Goal: Communication & Community: Answer question/provide support

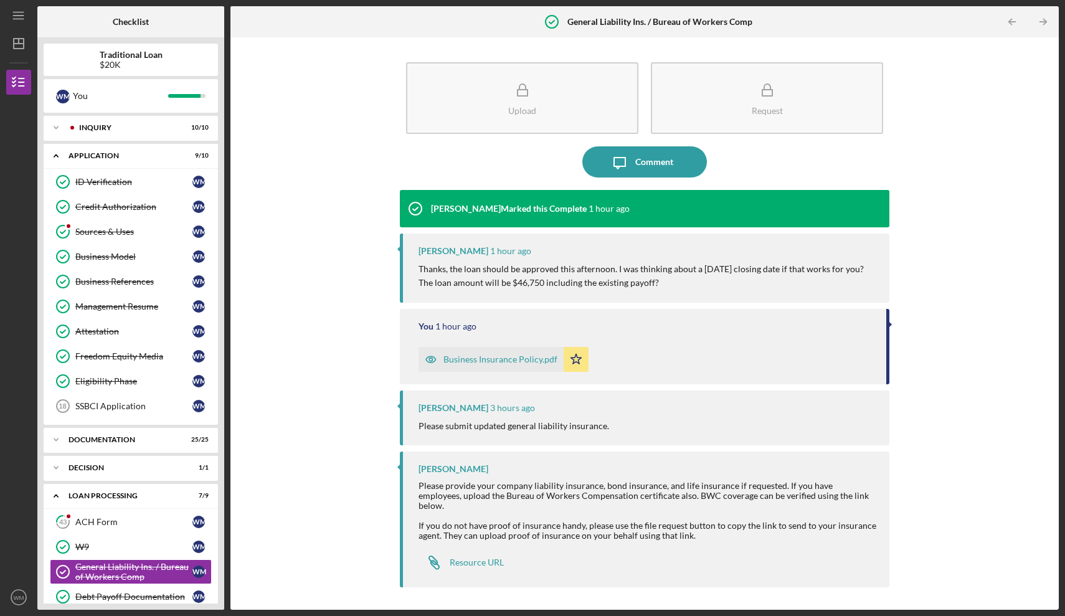
scroll to position [230, 0]
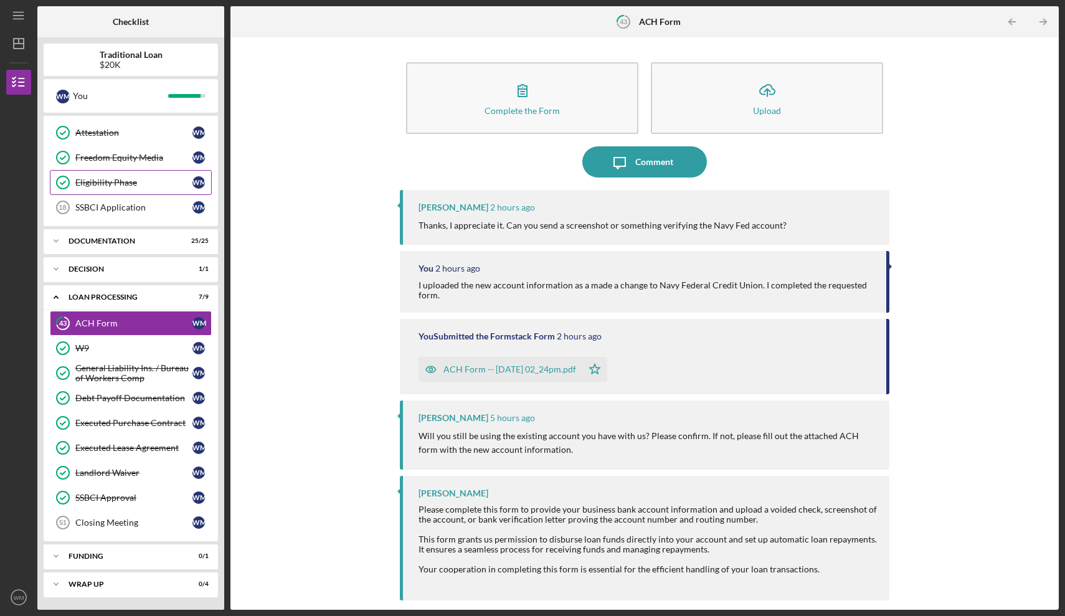
scroll to position [199, 0]
click at [652, 159] on div "Comment" at bounding box center [654, 161] width 38 height 31
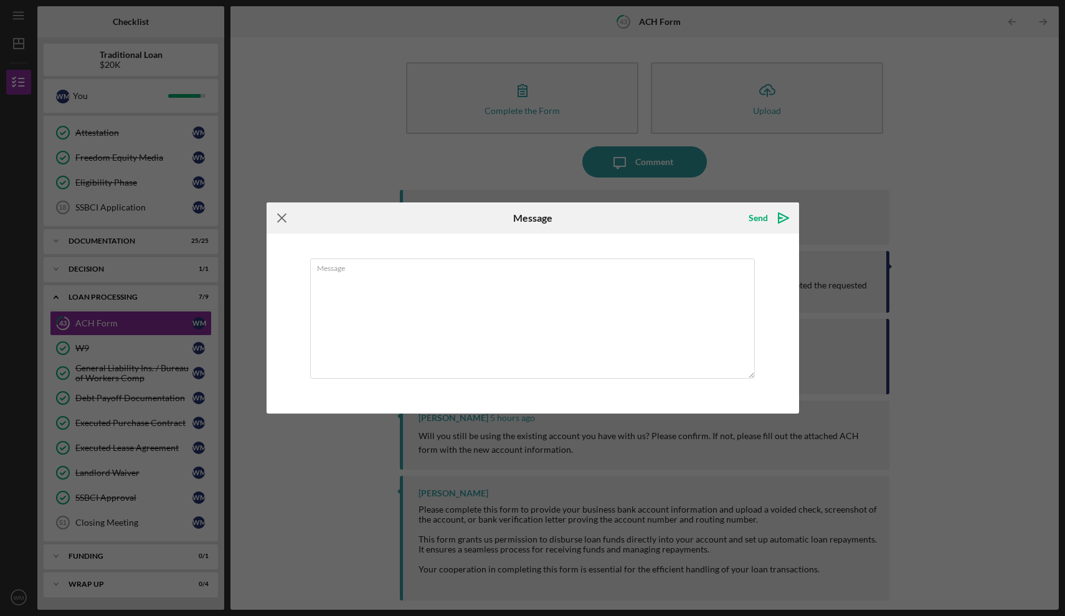
click at [280, 219] on icon "Icon/Menu Close" at bounding box center [282, 217] width 31 height 31
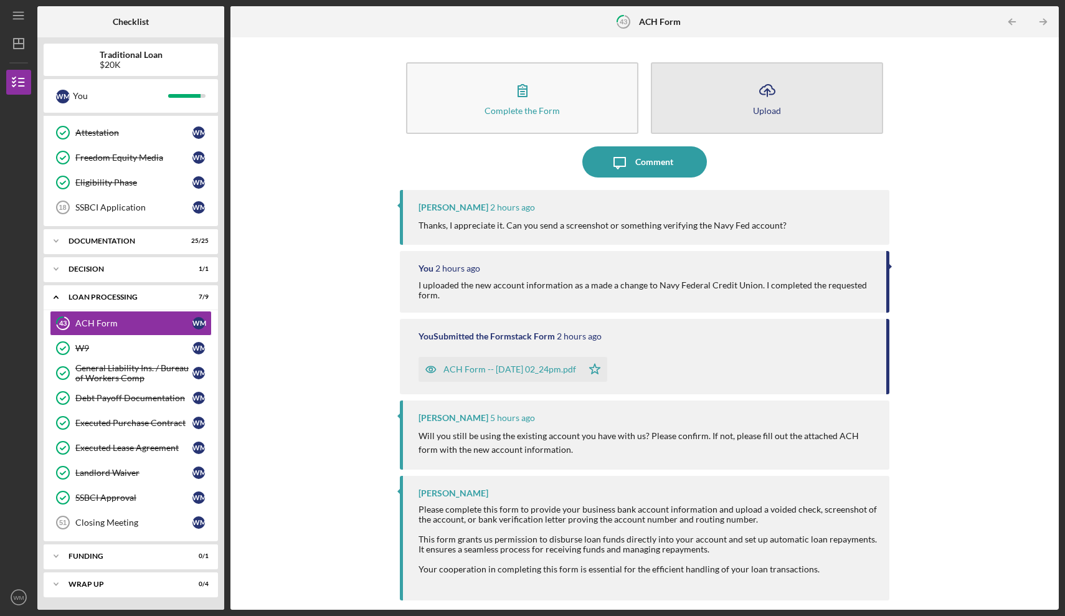
click at [775, 81] on icon "Icon/Upload" at bounding box center [767, 90] width 31 height 31
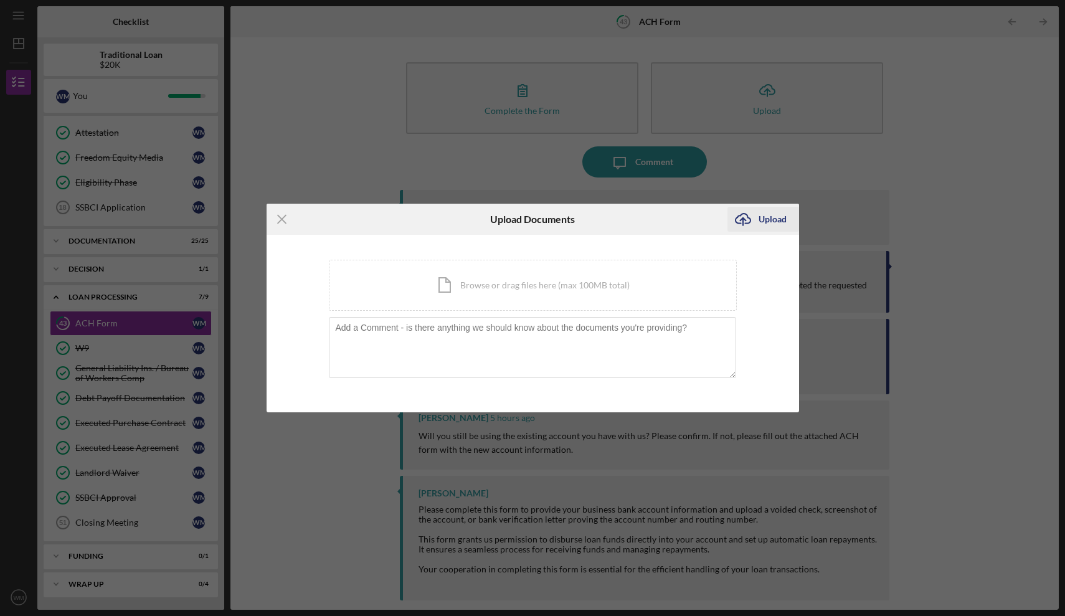
click at [761, 221] on div "Upload" at bounding box center [773, 219] width 28 height 25
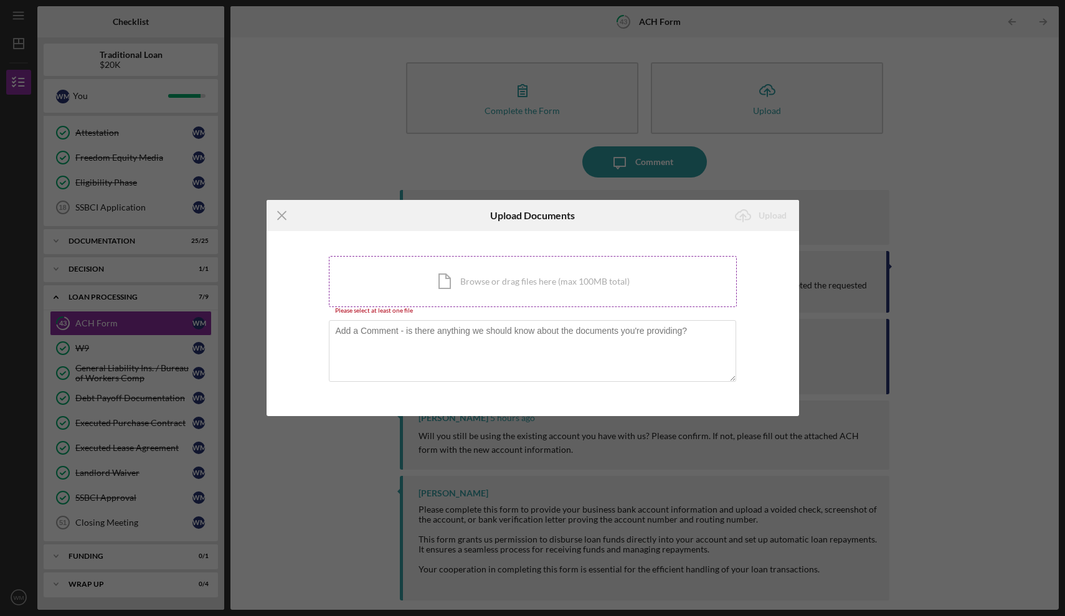
click at [561, 285] on div "Icon/Document Browse or drag files here (max 100MB total) Tap to choose files o…" at bounding box center [533, 281] width 408 height 51
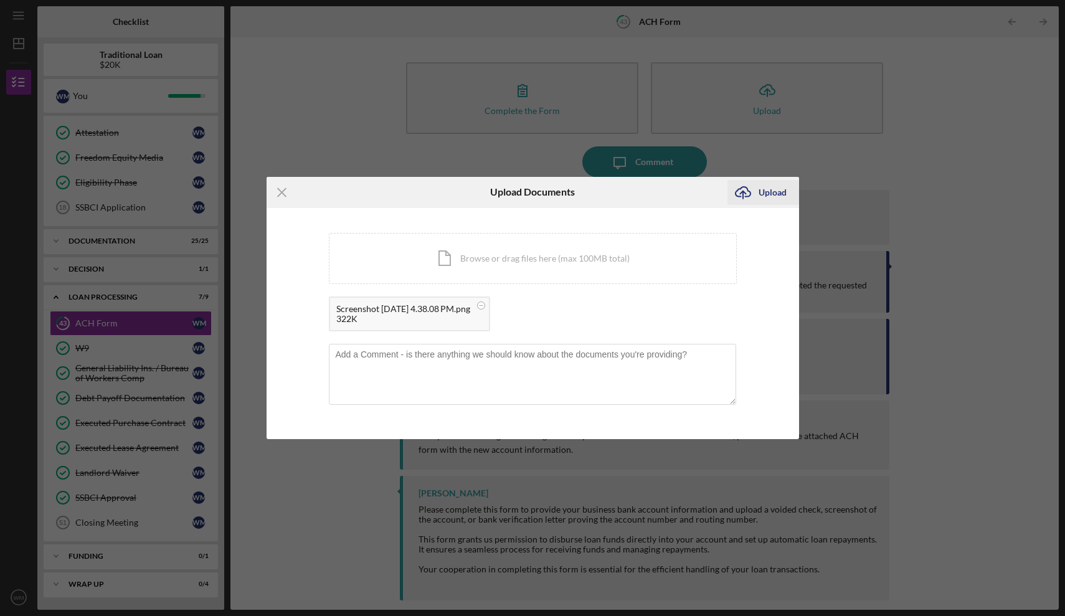
click at [772, 201] on div "Upload" at bounding box center [773, 192] width 28 height 25
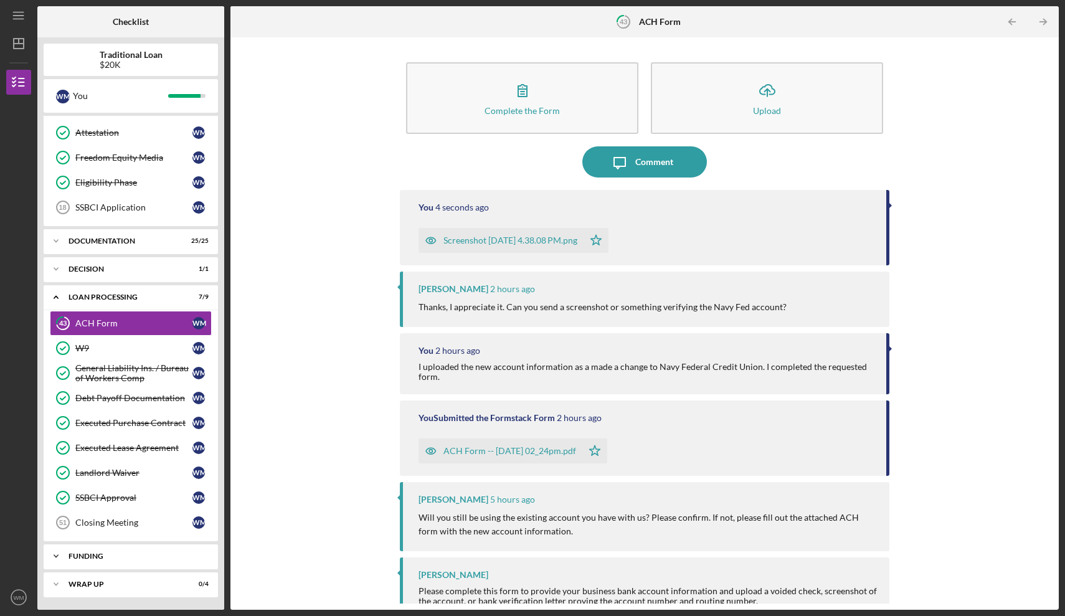
click at [90, 560] on div "Icon/Expander Funding 0 / 1" at bounding box center [131, 556] width 174 height 25
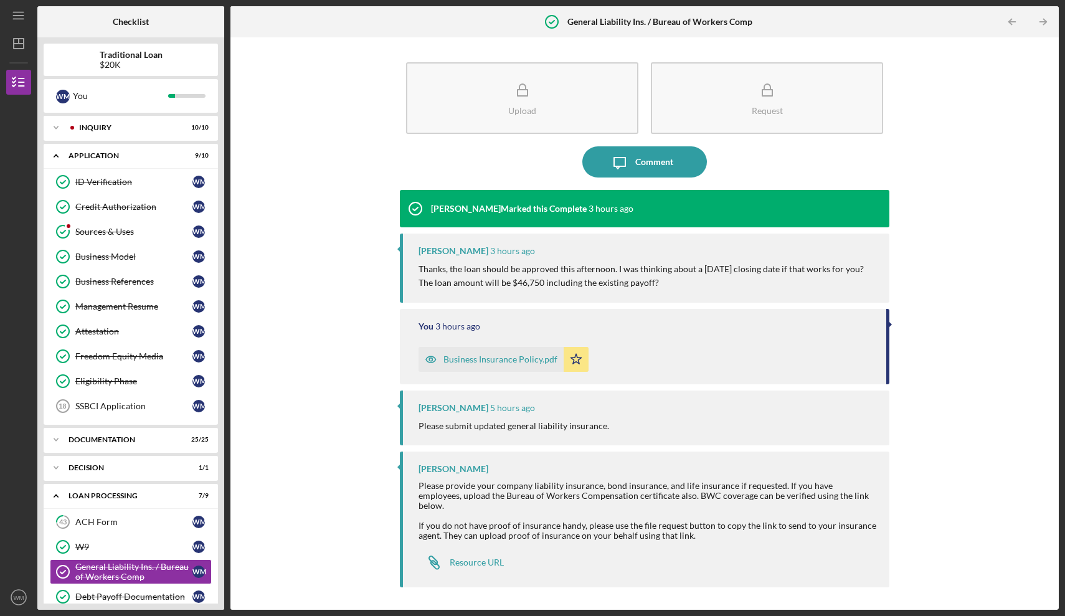
scroll to position [178, 0]
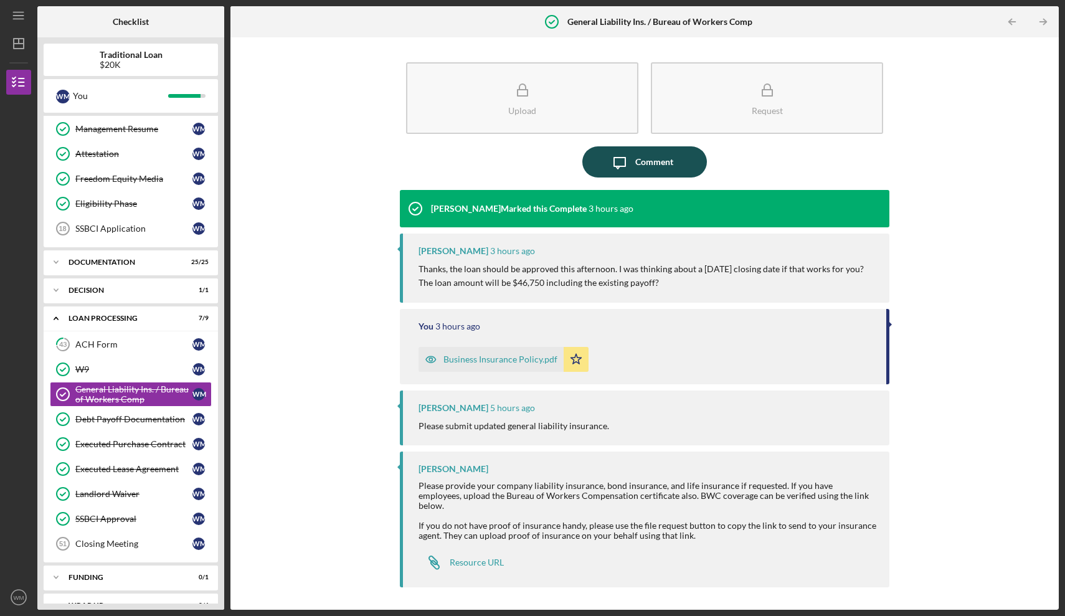
click at [634, 165] on icon "Icon/Message" at bounding box center [619, 161] width 31 height 31
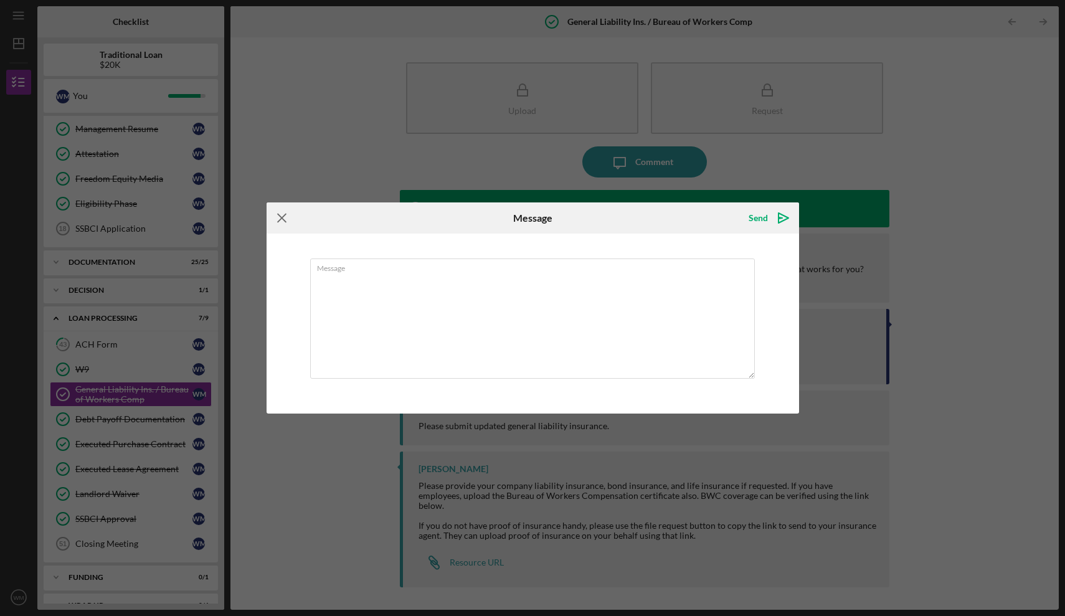
click at [275, 219] on icon "Icon/Menu Close" at bounding box center [282, 217] width 31 height 31
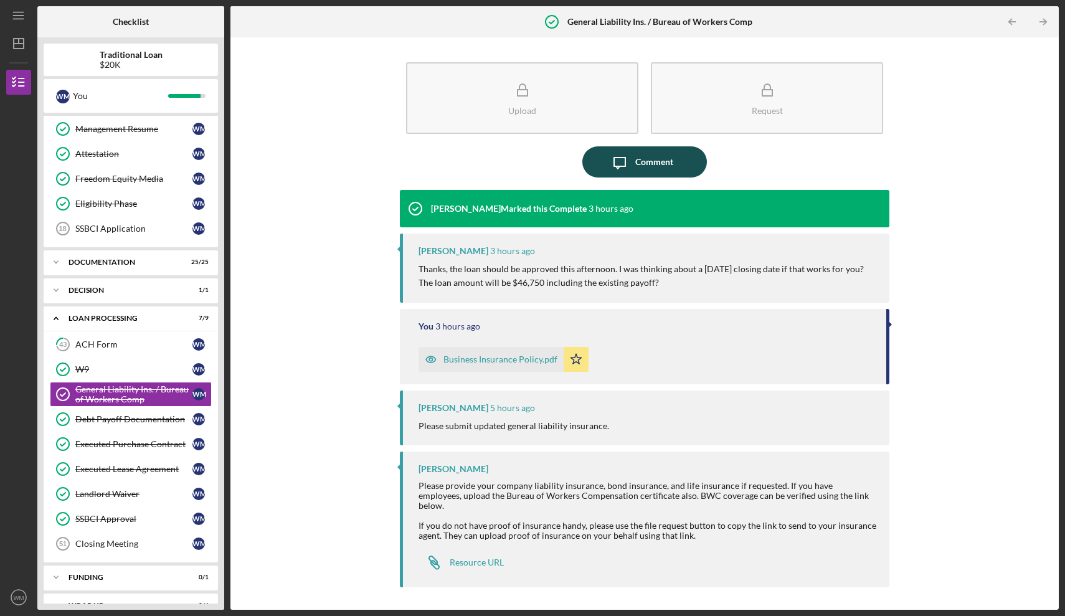
click at [653, 163] on div "Comment" at bounding box center [654, 161] width 38 height 31
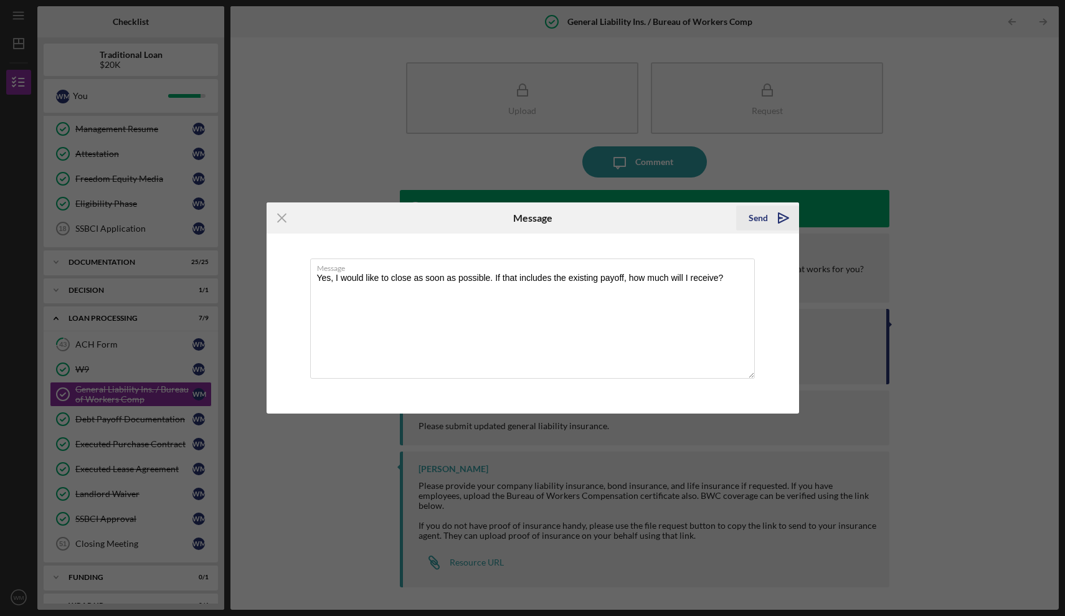
type textarea "Yes, I would like to close as soon as possible. If that includes the existing p…"
click at [768, 217] on icon "Icon/icon-invite-send" at bounding box center [783, 217] width 31 height 31
